Goal: Information Seeking & Learning: Learn about a topic

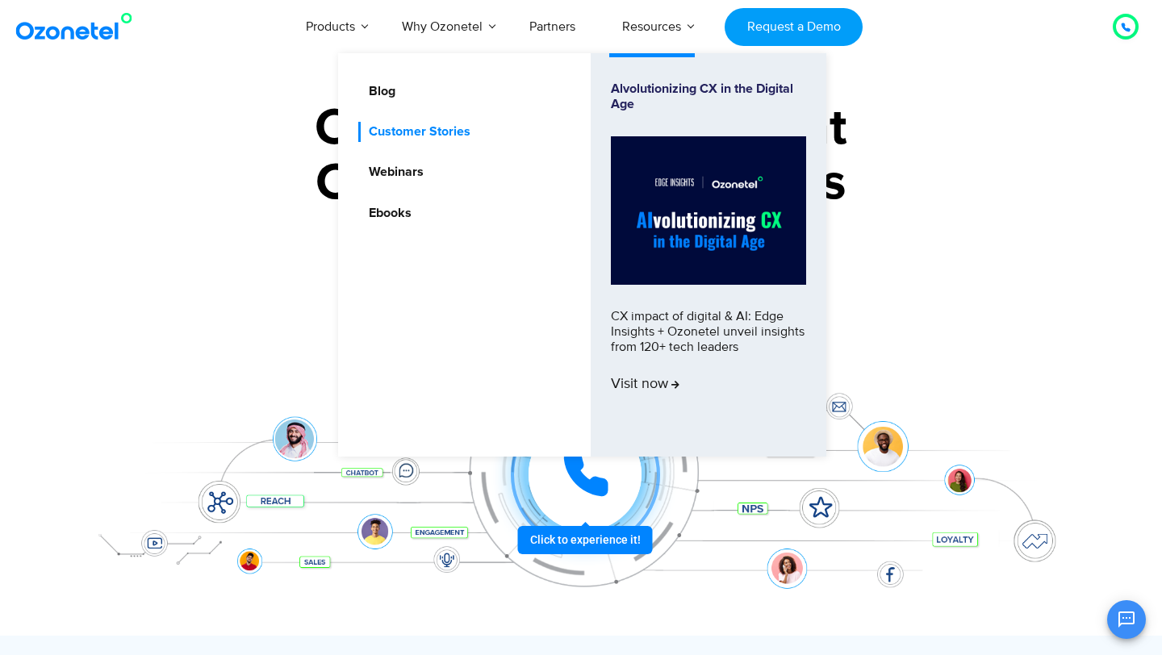
click at [403, 134] on link "Customer Stories" at bounding box center [415, 132] width 115 height 20
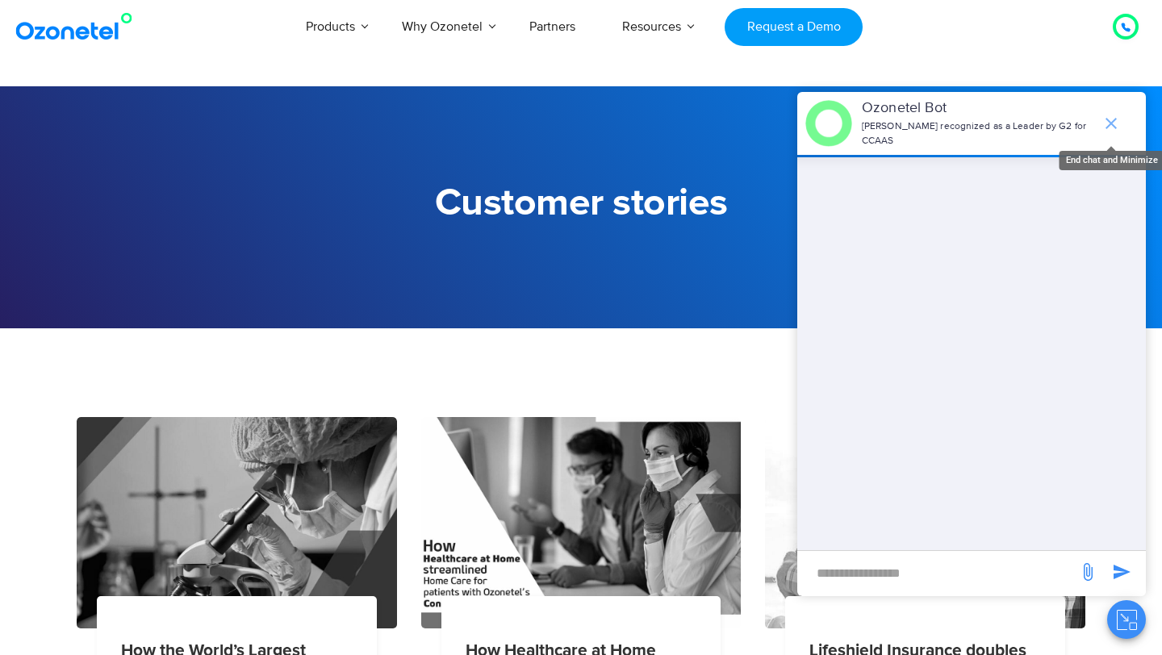
click at [1110, 123] on icon "end chat or minimize" at bounding box center [1111, 123] width 11 height 11
